Goal: Check status: Check status

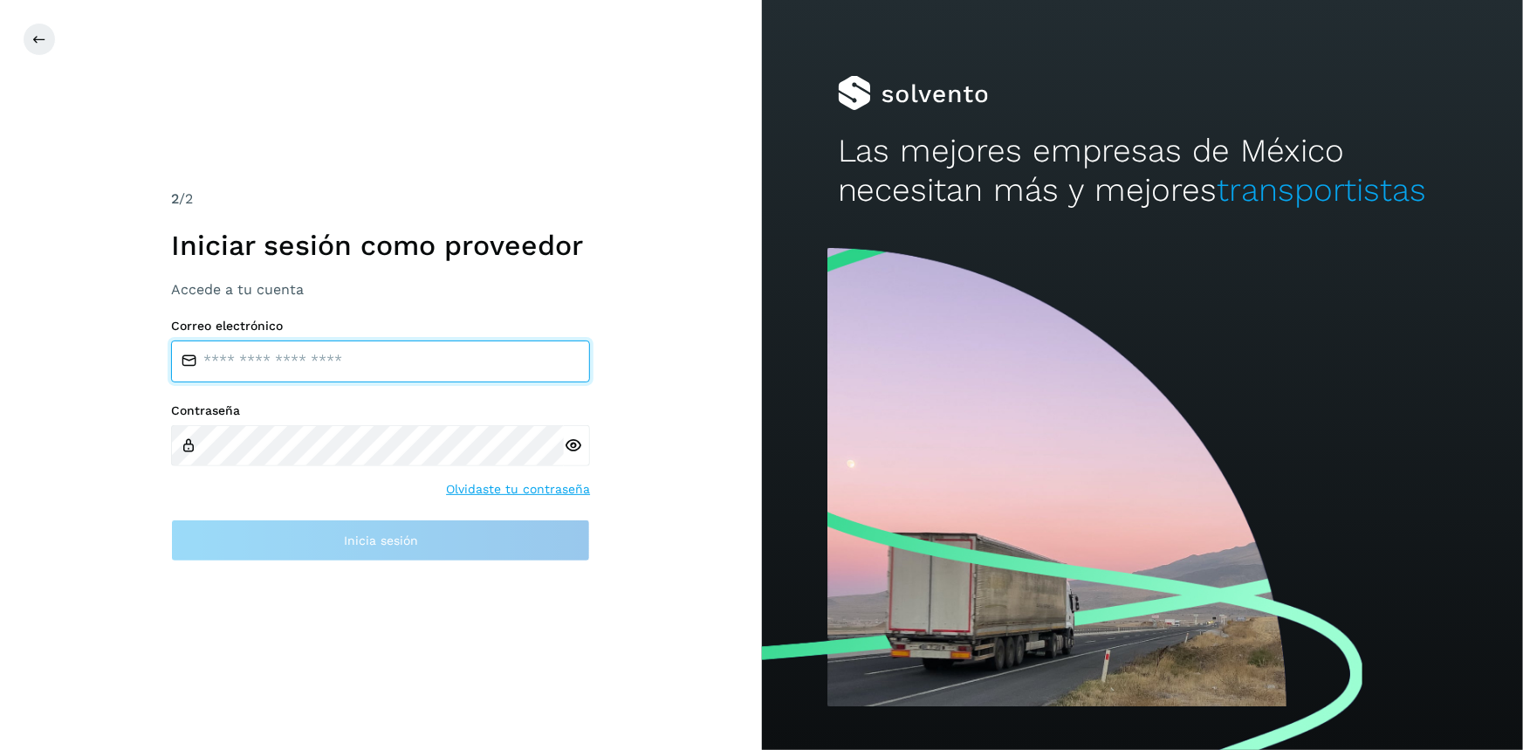
click at [343, 350] on input "email" at bounding box center [380, 361] width 419 height 42
type input "**********"
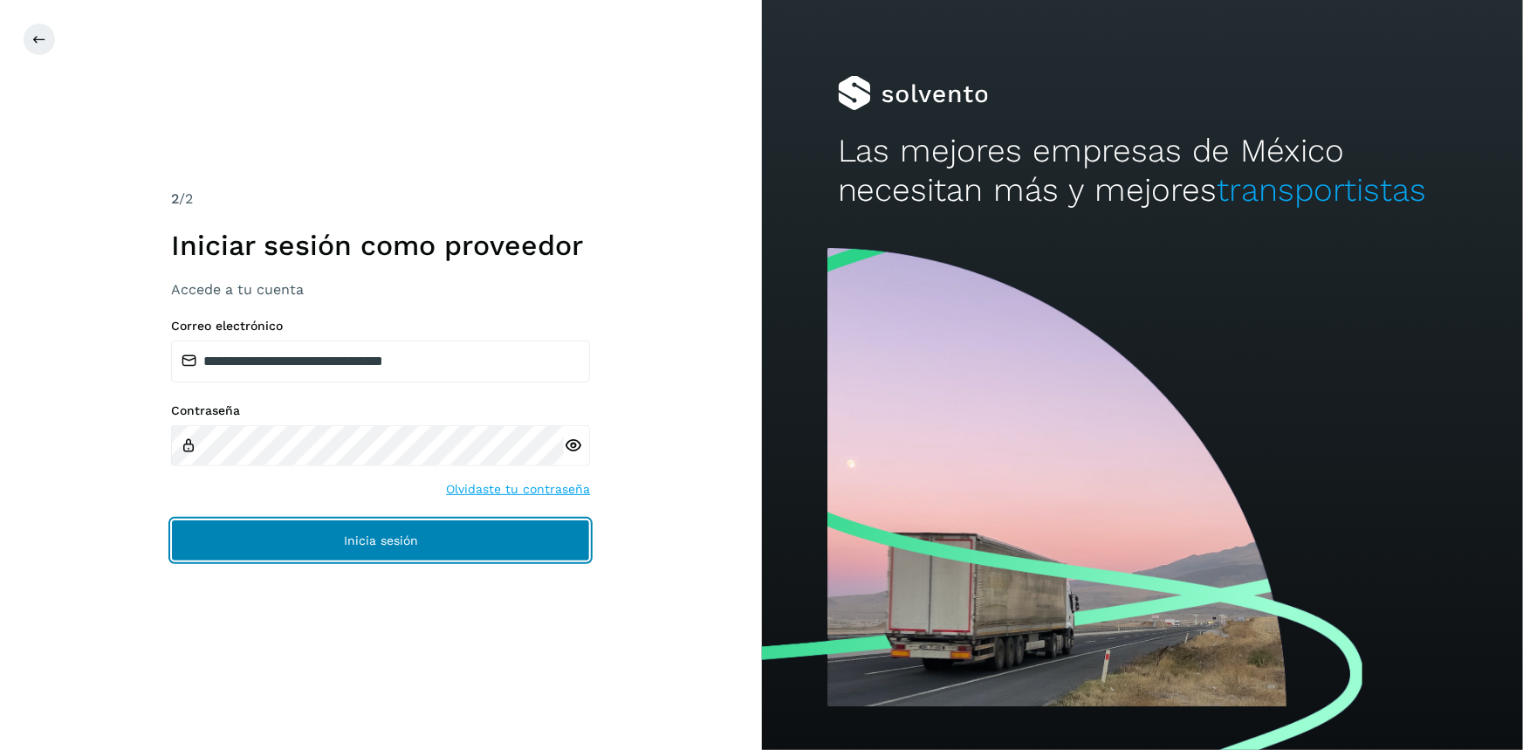
click at [333, 533] on button "Inicia sesión" at bounding box center [380, 540] width 419 height 42
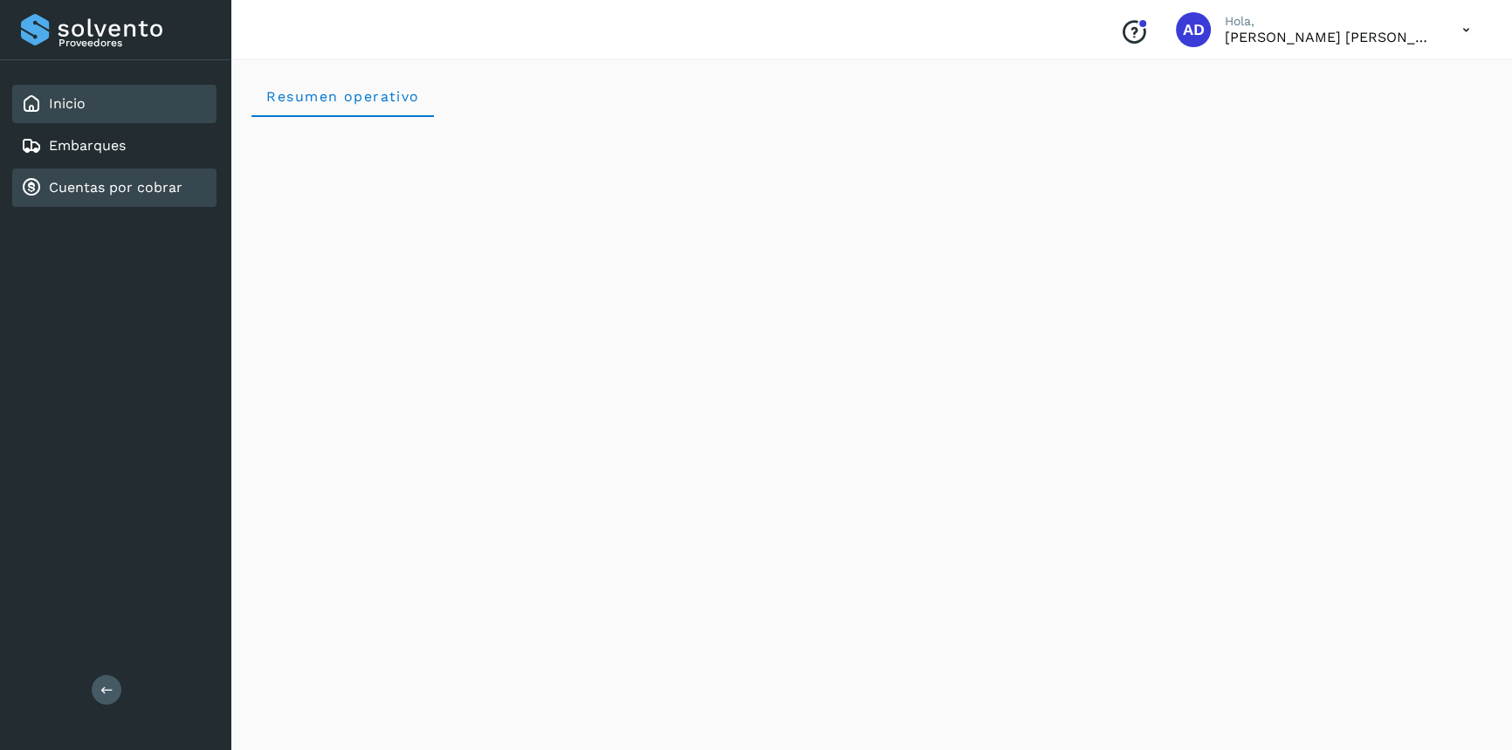
click at [131, 196] on div "Cuentas por cobrar" at bounding box center [101, 187] width 161 height 21
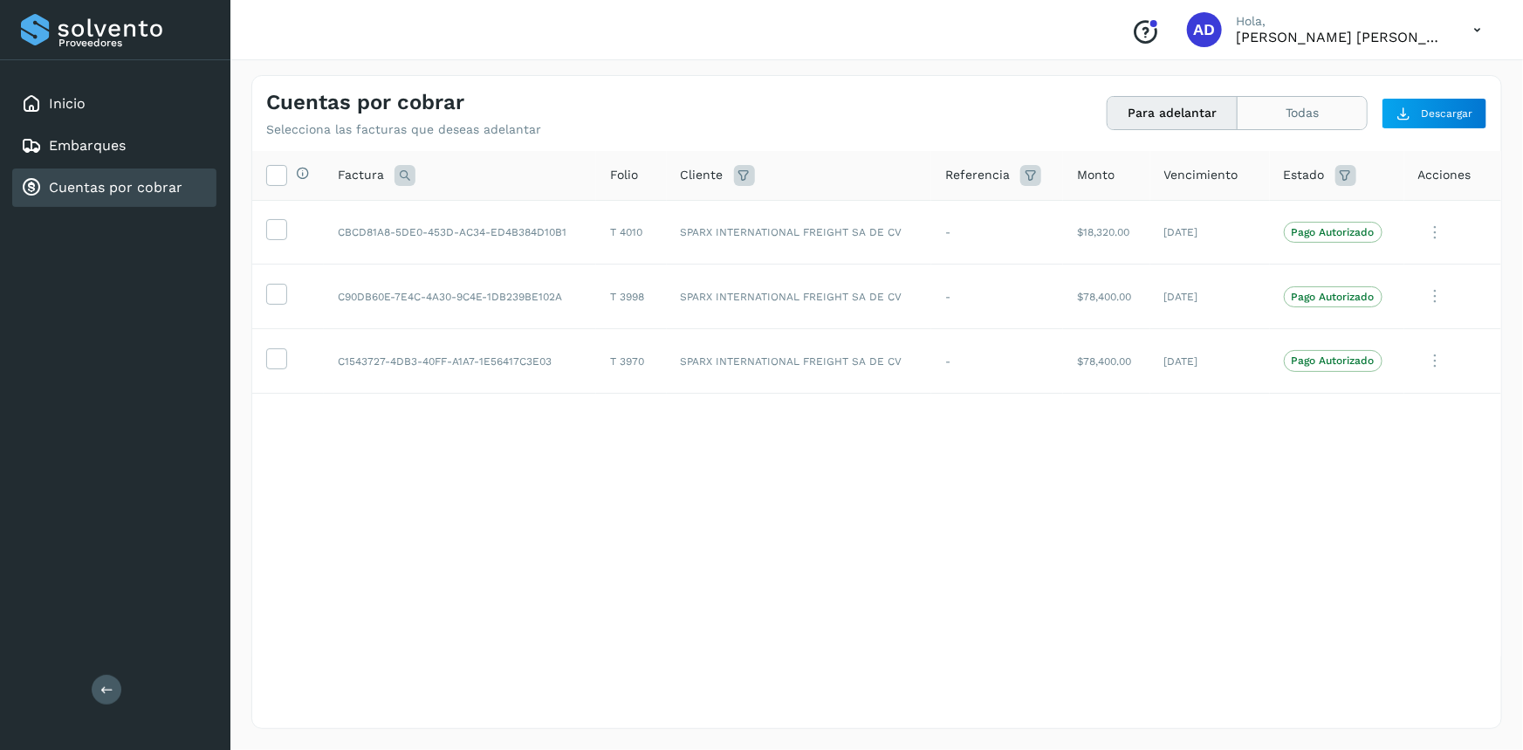
click at [1258, 100] on button "Todas" at bounding box center [1302, 113] width 129 height 32
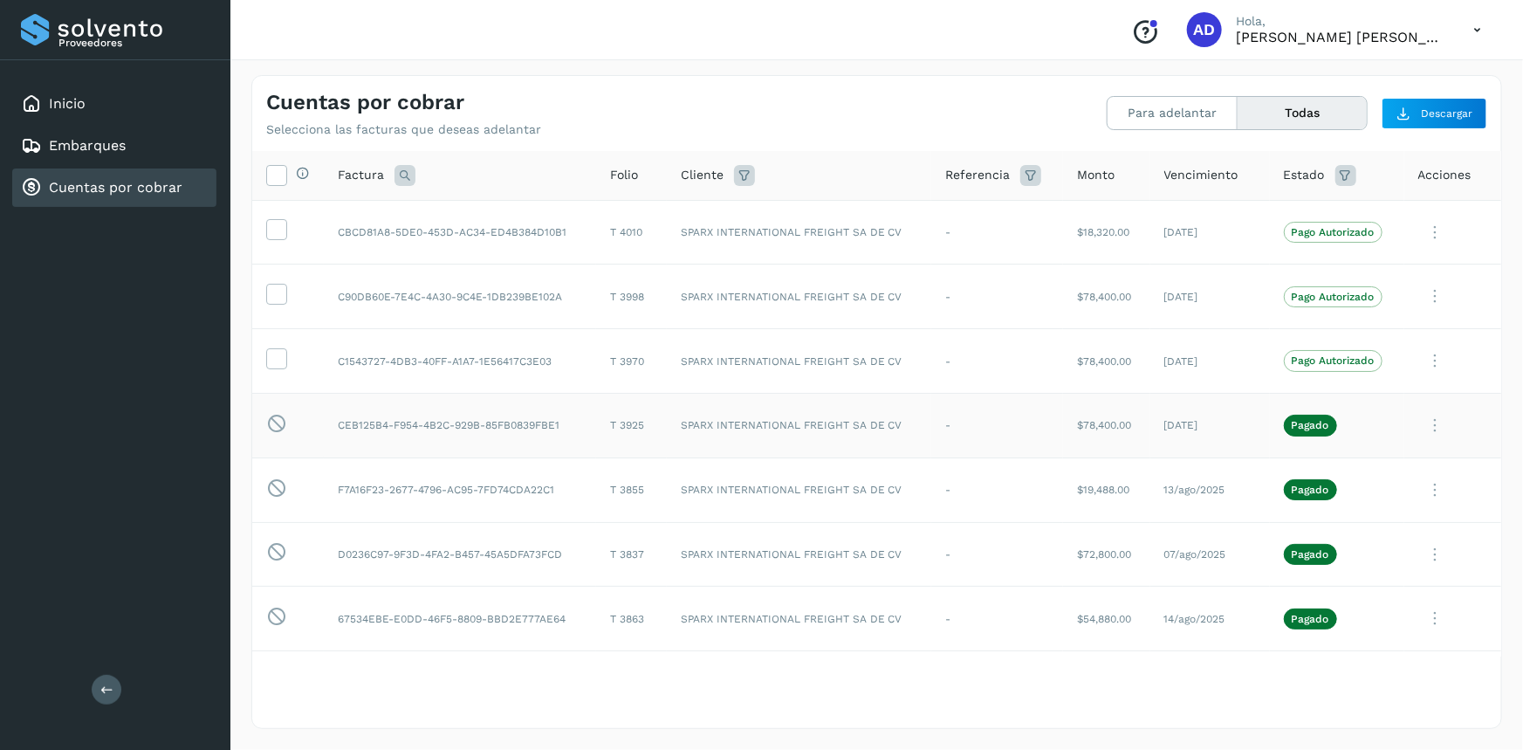
click at [1302, 427] on p "Pagado" at bounding box center [1311, 425] width 38 height 12
click at [1308, 425] on p "Pagado" at bounding box center [1311, 425] width 38 height 12
click at [1430, 421] on icon at bounding box center [1436, 426] width 35 height 36
click at [1343, 576] on button "CEP" at bounding box center [1383, 569] width 208 height 33
click at [1480, 30] on icon at bounding box center [1478, 30] width 36 height 36
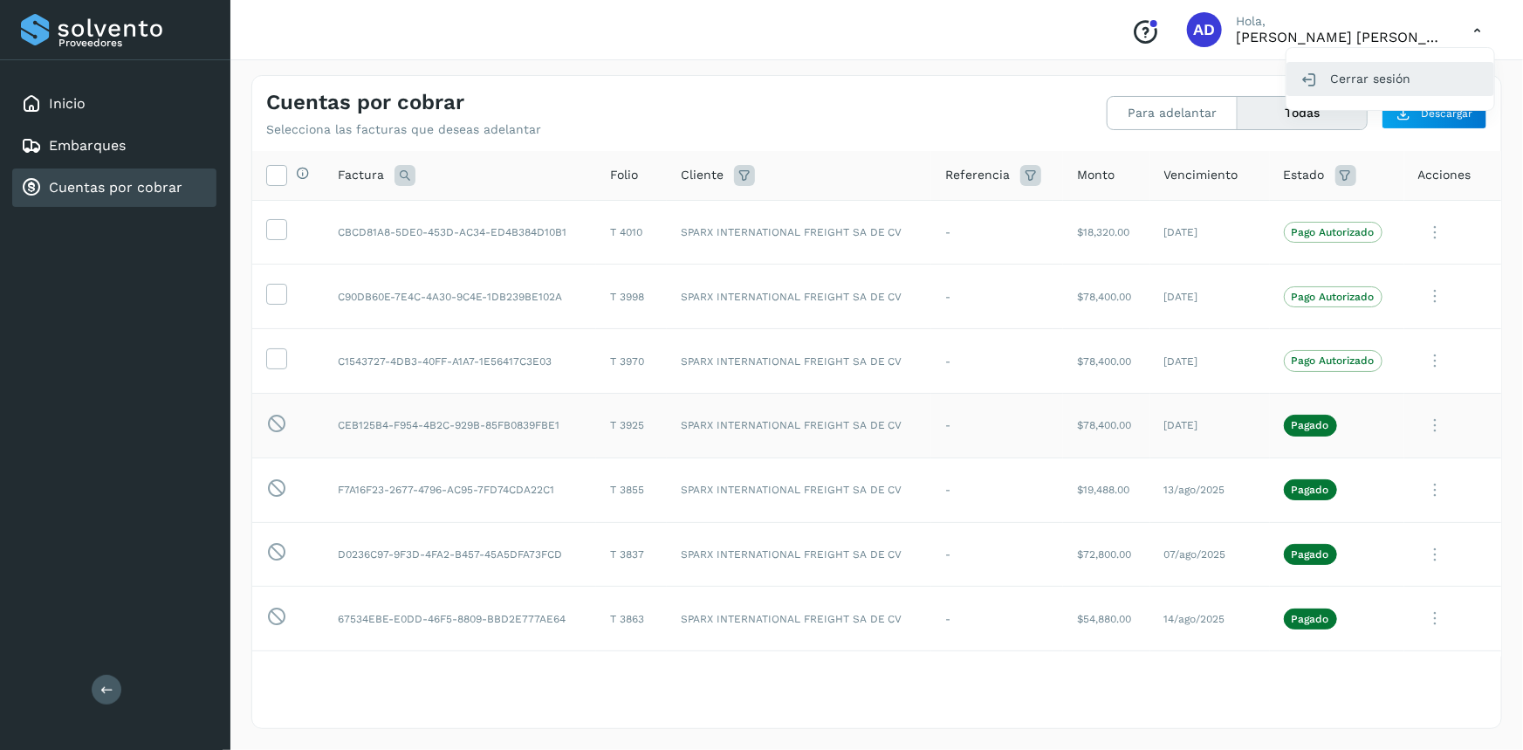
click at [1430, 79] on div "Cerrar sesión" at bounding box center [1391, 78] width 208 height 33
